Goal: Information Seeking & Learning: Check status

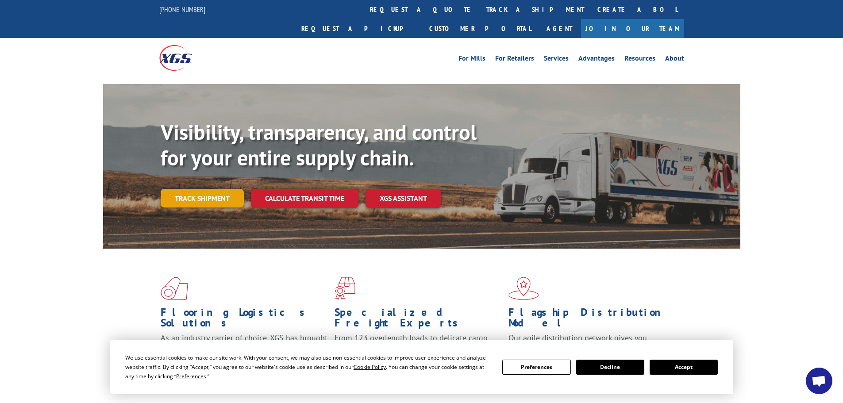
click at [183, 189] on link "Track shipment" at bounding box center [202, 198] width 83 height 19
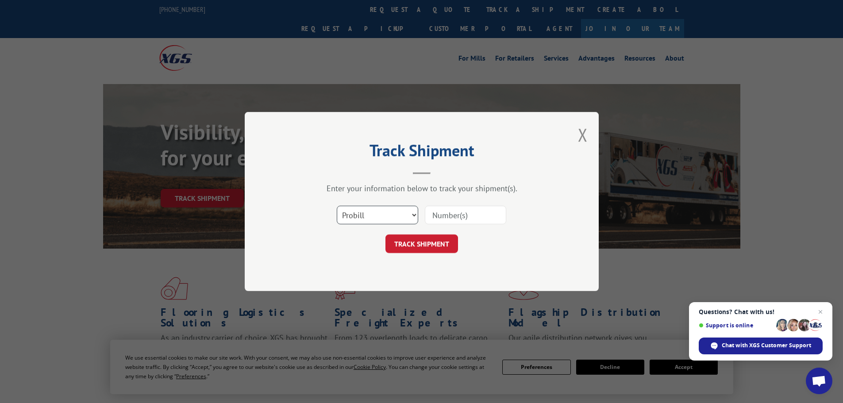
click at [414, 215] on select "Select category... Probill BOL PO" at bounding box center [377, 215] width 81 height 19
select select "bol"
click at [337, 206] on select "Select category... Probill BOL PO" at bounding box center [377, 215] width 81 height 19
click at [457, 217] on input at bounding box center [465, 215] width 81 height 19
paste input "6452422"
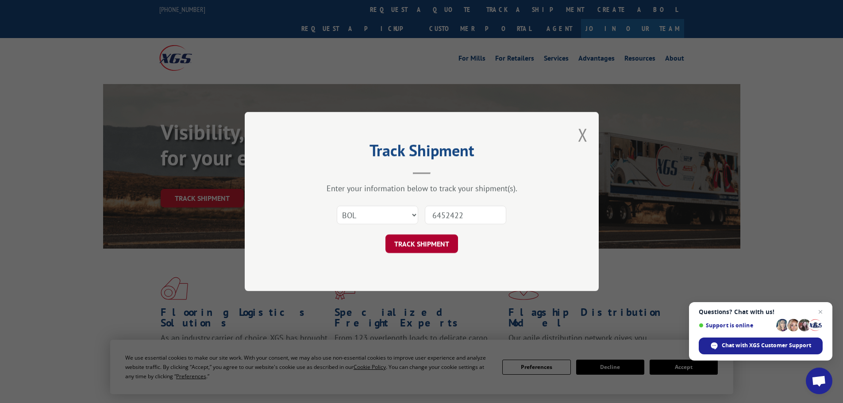
type input "6452422"
click at [422, 247] on button "TRACK SHIPMENT" at bounding box center [421, 243] width 73 height 19
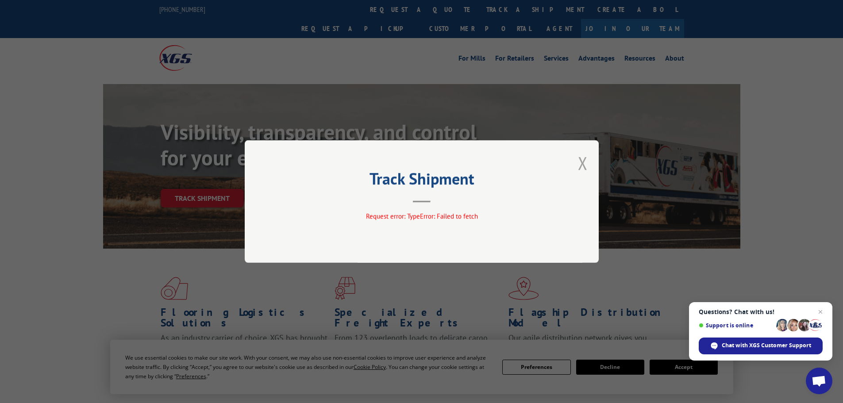
click at [582, 165] on button "Close modal" at bounding box center [583, 162] width 10 height 23
